Goal: Information Seeking & Learning: Learn about a topic

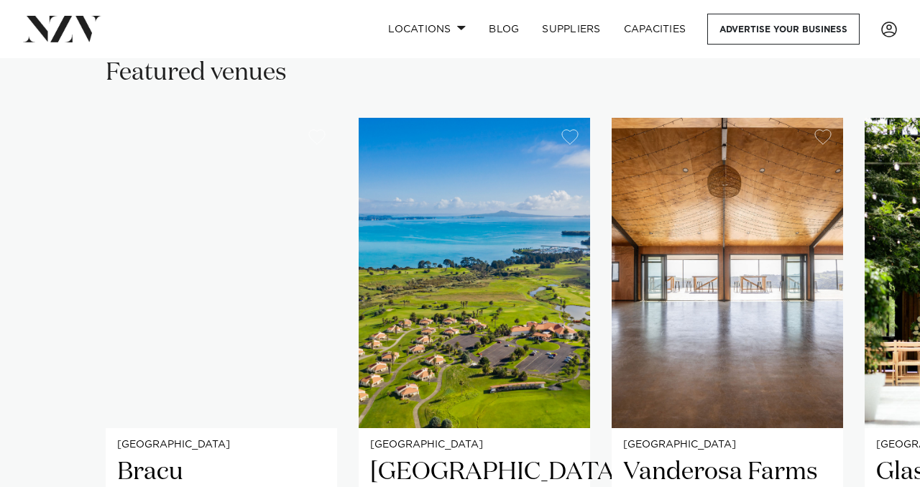
scroll to position [938, 0]
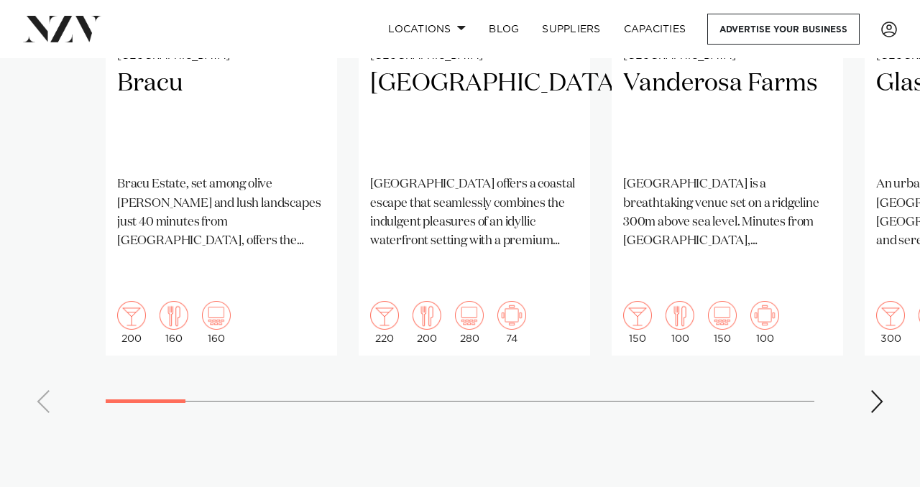
click at [882, 390] on div "Next slide" at bounding box center [877, 401] width 14 height 23
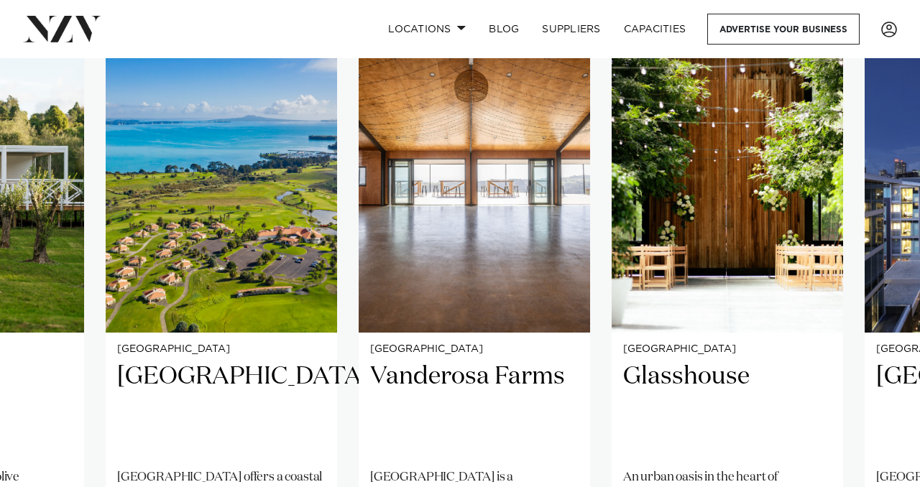
scroll to position [981, 0]
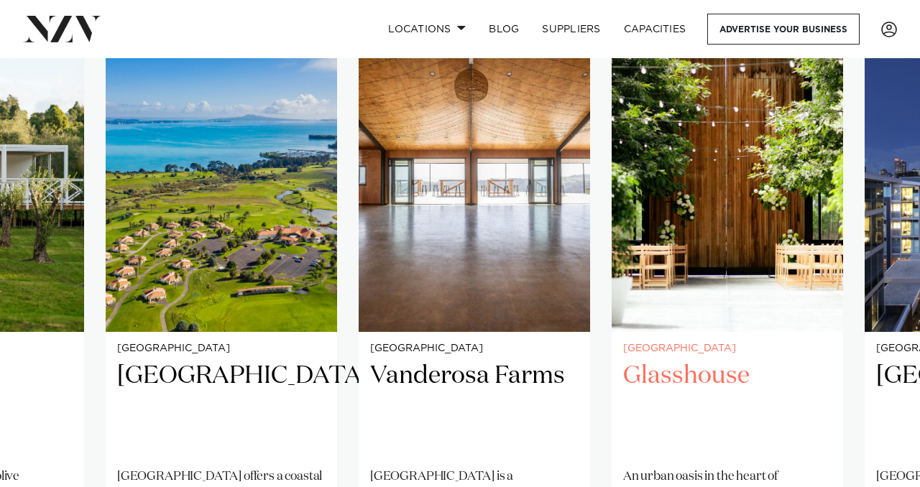
click at [683, 372] on h2 "Glasshouse" at bounding box center [727, 408] width 209 height 97
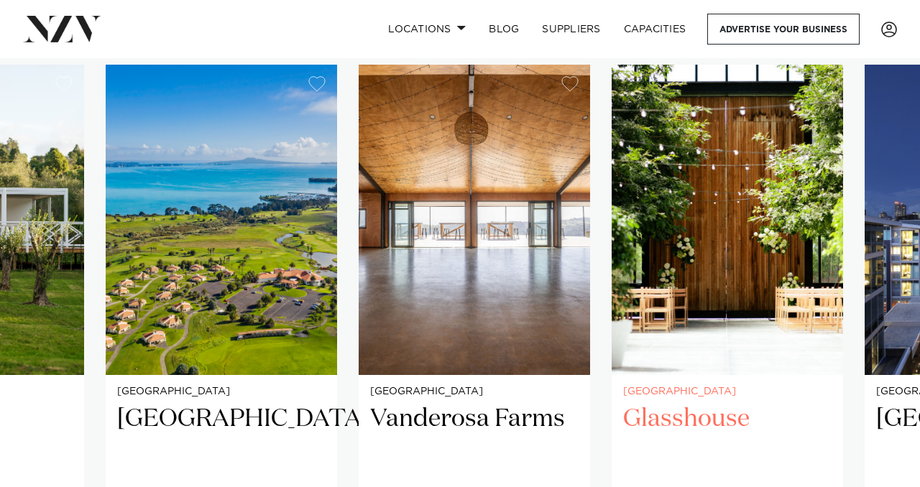
scroll to position [935, 0]
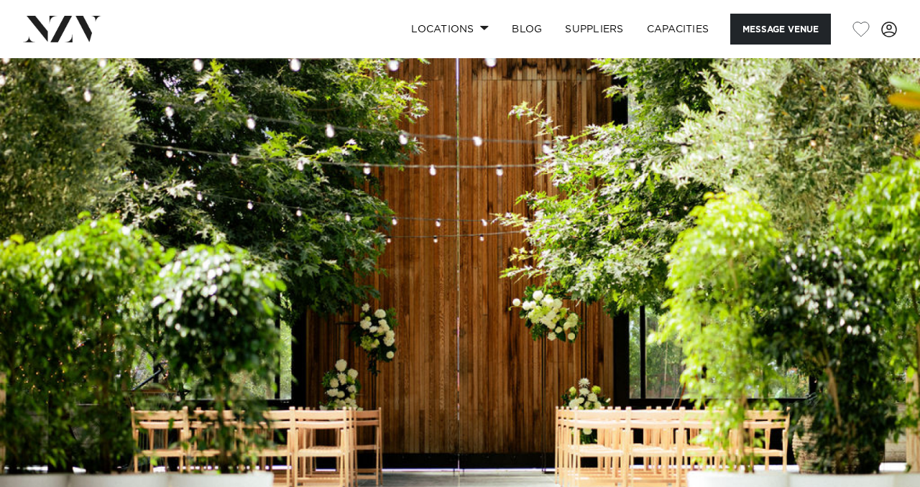
click at [687, 242] on img at bounding box center [460, 273] width 920 height 431
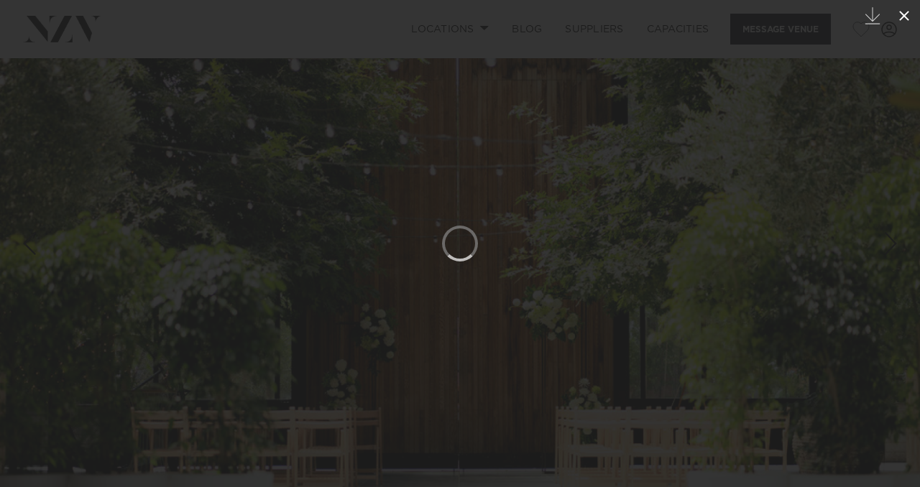
click at [902, 18] on icon at bounding box center [904, 16] width 10 height 10
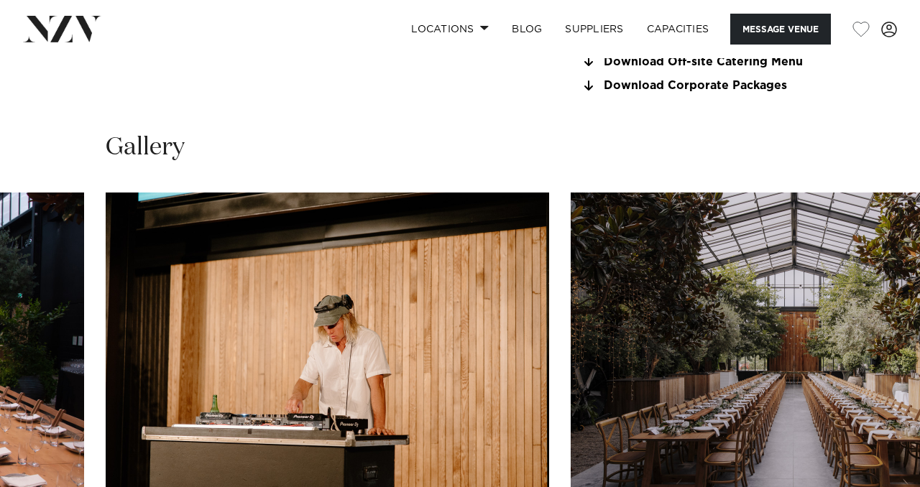
scroll to position [1444, 0]
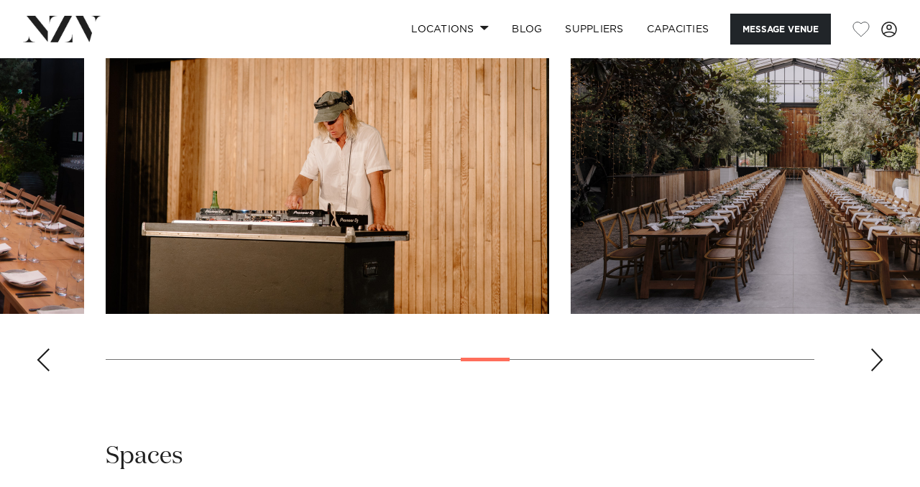
click at [879, 360] on div "Next slide" at bounding box center [877, 360] width 14 height 23
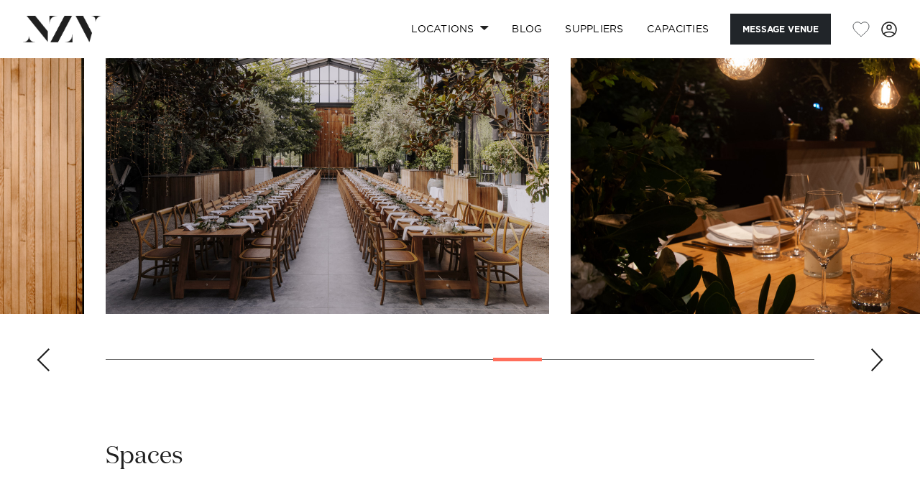
click at [879, 360] on div "Next slide" at bounding box center [877, 360] width 14 height 23
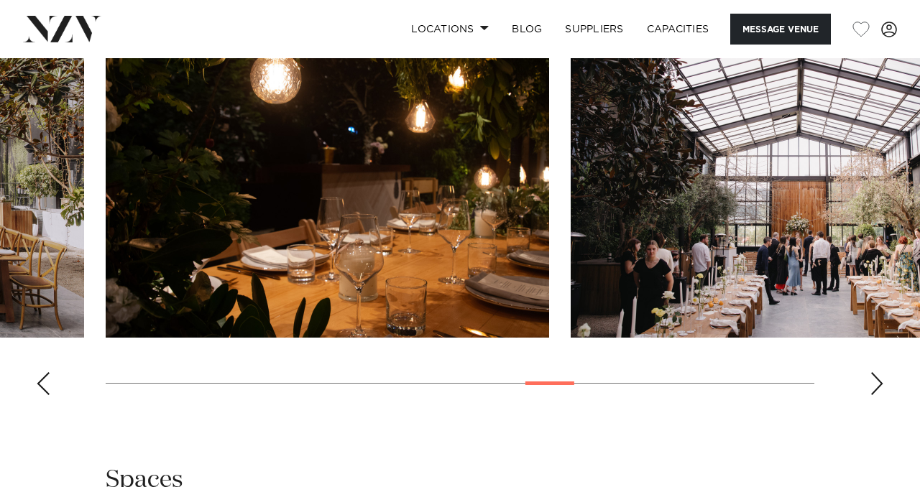
scroll to position [1418, 0]
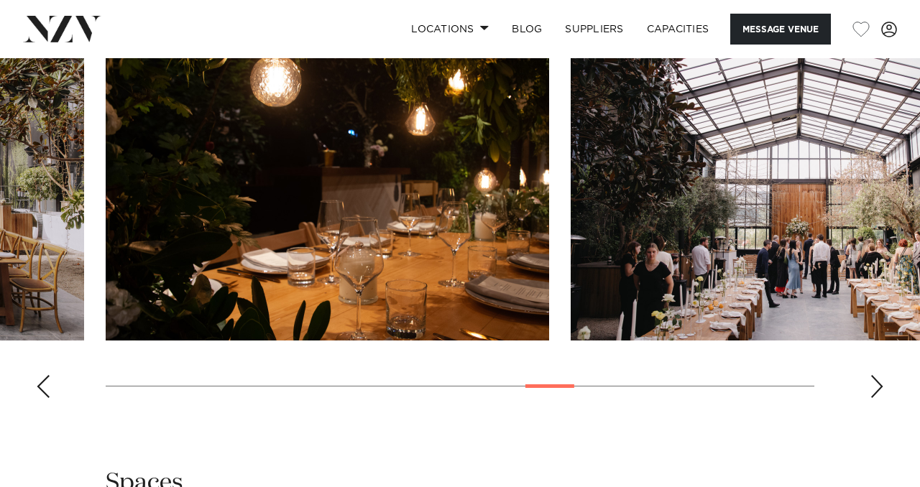
click at [877, 393] on div "Next slide" at bounding box center [877, 386] width 14 height 23
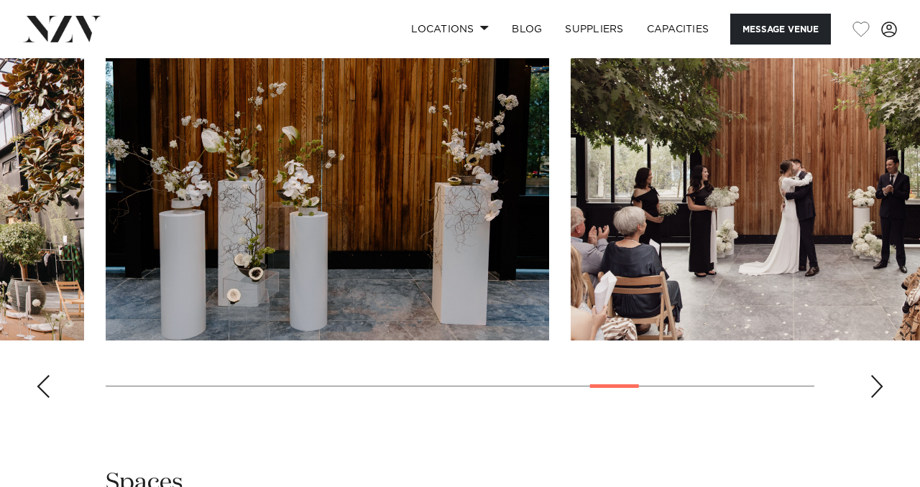
click at [877, 393] on div "Next slide" at bounding box center [877, 386] width 14 height 23
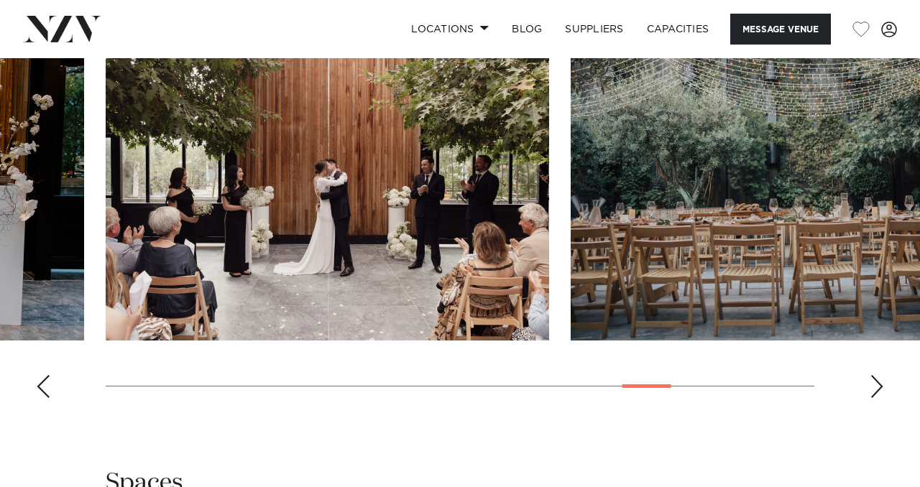
click at [877, 393] on div "Next slide" at bounding box center [877, 386] width 14 height 23
